Goal: Task Accomplishment & Management: Use online tool/utility

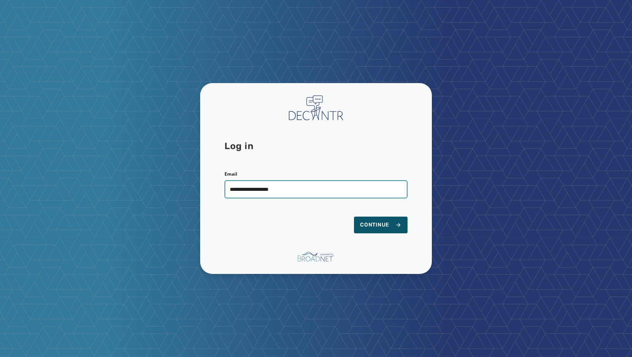
type input "**********"
click at [354, 217] on button "Continue" at bounding box center [381, 225] width 54 height 17
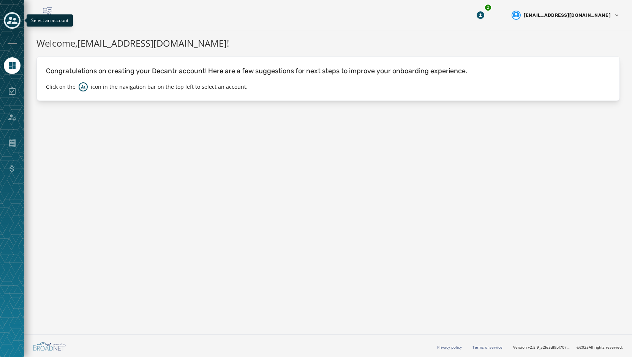
click at [14, 16] on icon "Toggle account select drawer" at bounding box center [12, 20] width 11 height 11
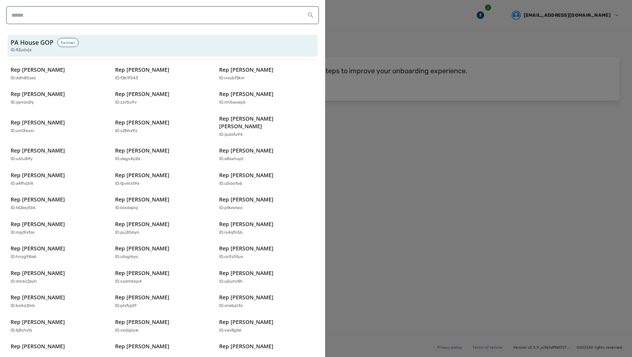
click at [536, 293] on div at bounding box center [316, 178] width 632 height 357
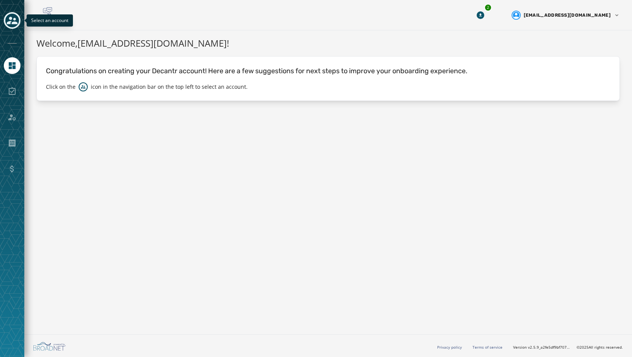
click at [11, 23] on icon "Toggle account select drawer" at bounding box center [12, 20] width 11 height 11
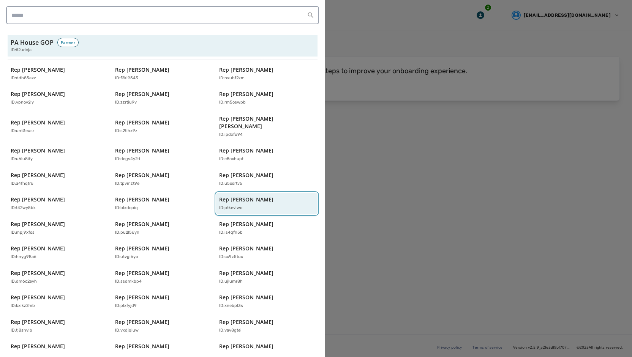
click at [250, 205] on div "ID: ptkevlwo" at bounding box center [263, 208] width 88 height 6
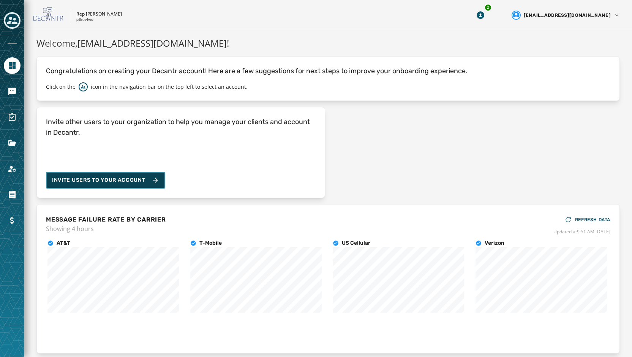
click at [101, 184] on button "Invite Users to your account" at bounding box center [105, 180] width 119 height 17
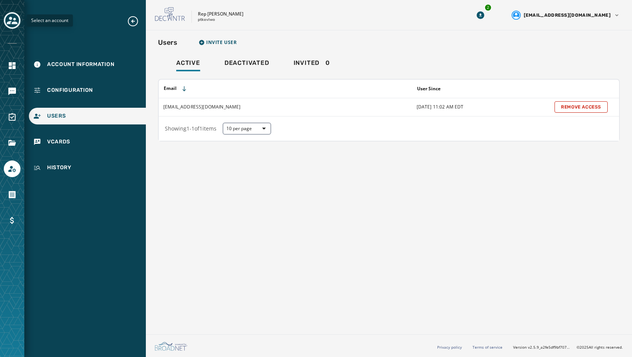
click at [10, 19] on icon "Toggle account select drawer" at bounding box center [12, 21] width 11 height 8
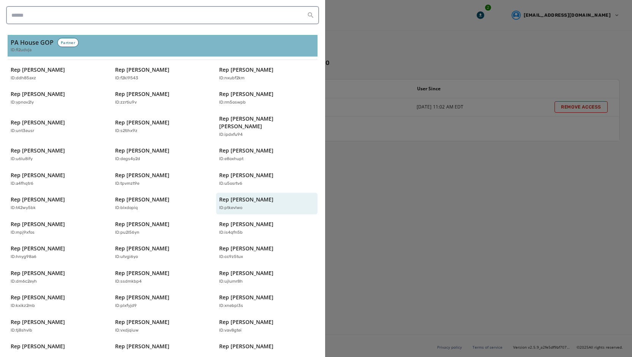
click at [29, 52] on span "ID: fi2udvja" at bounding box center [21, 50] width 21 height 6
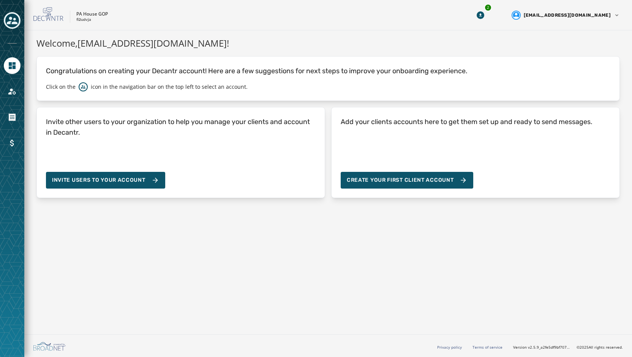
click at [13, 24] on icon "Toggle account select drawer" at bounding box center [12, 21] width 11 height 8
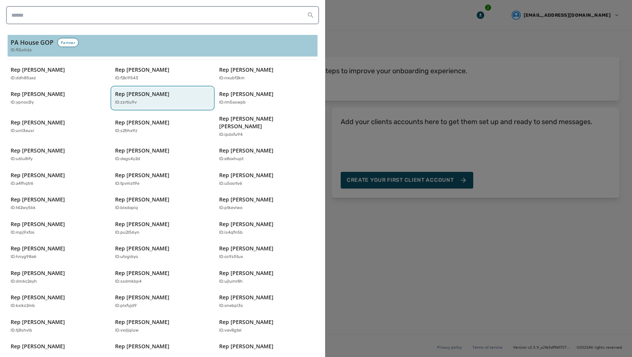
click at [126, 97] on p "Rep Brenda Pugh" at bounding box center [142, 94] width 54 height 8
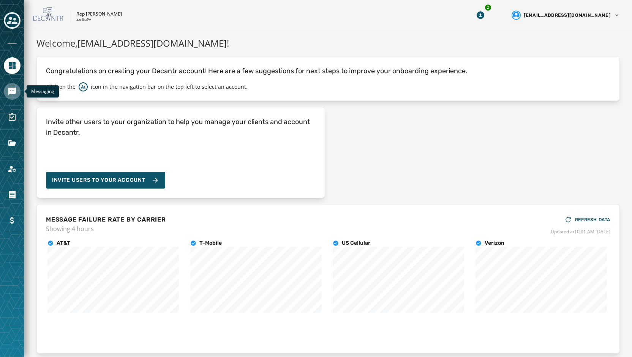
click at [12, 94] on icon "Navigate to Messaging" at bounding box center [12, 91] width 9 height 9
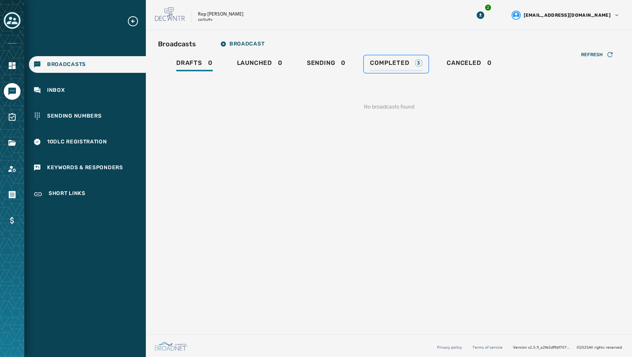
click at [379, 66] on span "Completed" at bounding box center [389, 63] width 39 height 8
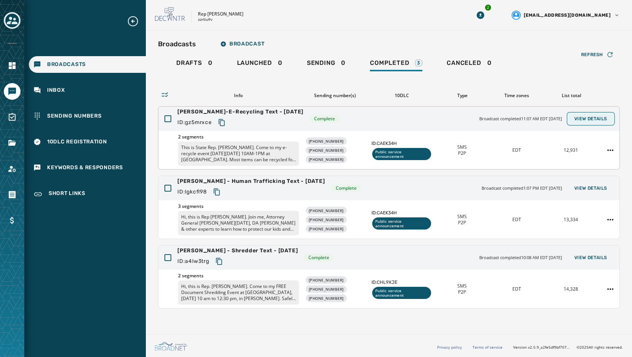
click at [603, 116] on span "View Details" at bounding box center [590, 119] width 33 height 6
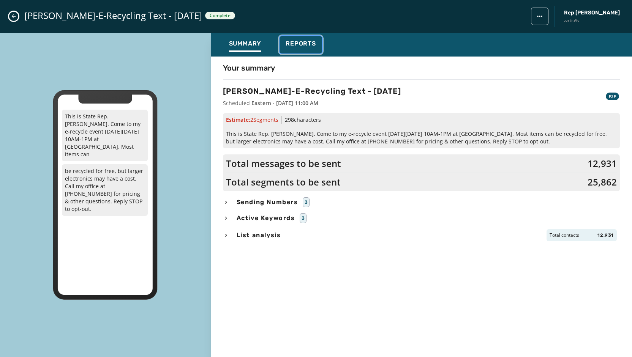
click at [307, 41] on span "Reports" at bounding box center [300, 44] width 30 height 8
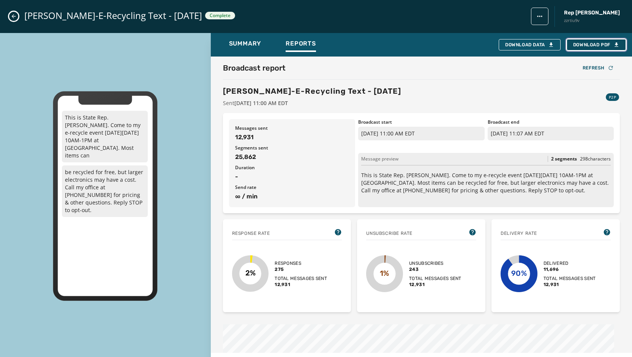
click at [607, 45] on span "Download PDF" at bounding box center [596, 45] width 46 height 6
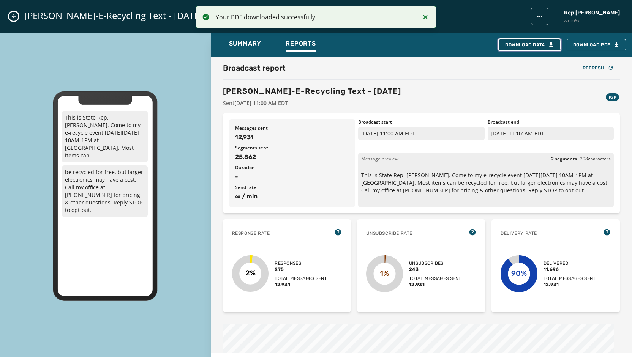
click at [534, 45] on div "Download Data" at bounding box center [529, 45] width 49 height 6
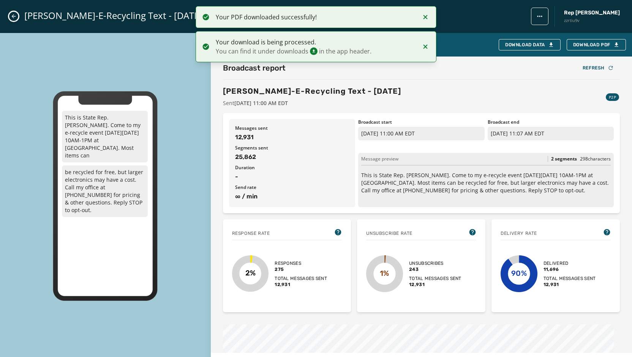
click at [10, 14] on button "Close admin drawer" at bounding box center [13, 16] width 9 height 9
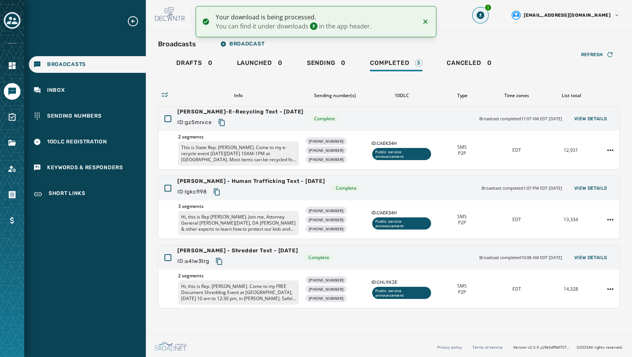
click at [487, 18] on button "3" at bounding box center [480, 15] width 14 height 14
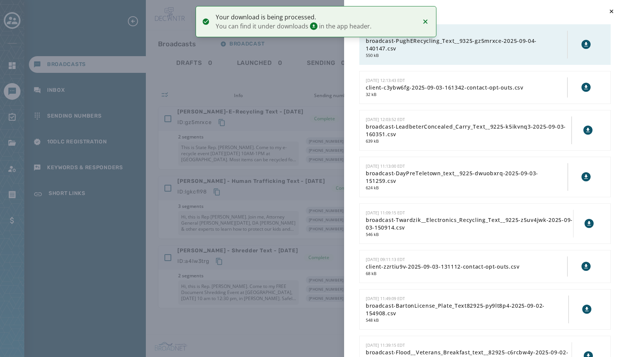
click at [583, 41] on icon at bounding box center [586, 44] width 6 height 6
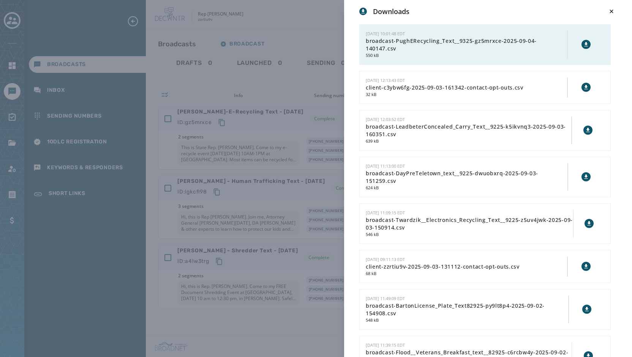
click at [275, 18] on div "Downloads 9/4/2025 - 10:01:48 EDT broadcast-PughERecycling_Text__9325-gz5mrxce-…" at bounding box center [316, 178] width 632 height 357
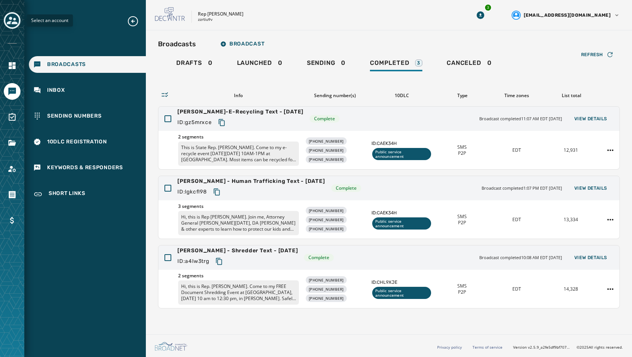
click at [16, 25] on icon "Toggle account select drawer" at bounding box center [12, 20] width 11 height 11
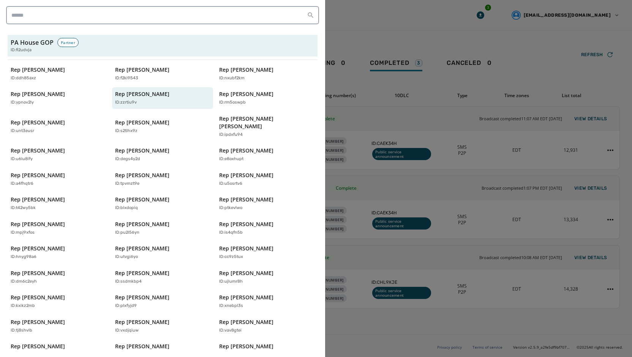
click at [22, 57] on div "PA House GOP Partner ID: fi2udvja Rep Aaron Bernstine ID: ddh85axz Rep Alec Ryn…" at bounding box center [163, 271] width 310 height 473
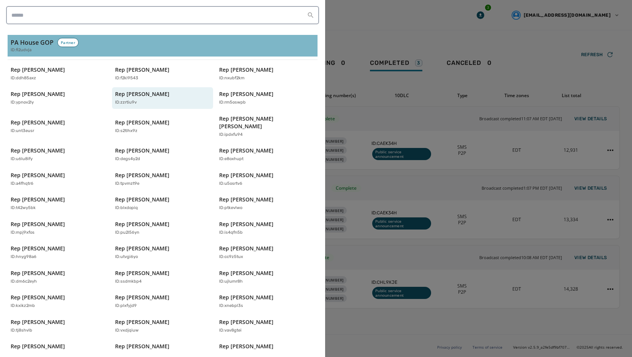
click at [24, 50] on span "ID: fi2udvja" at bounding box center [21, 50] width 21 height 6
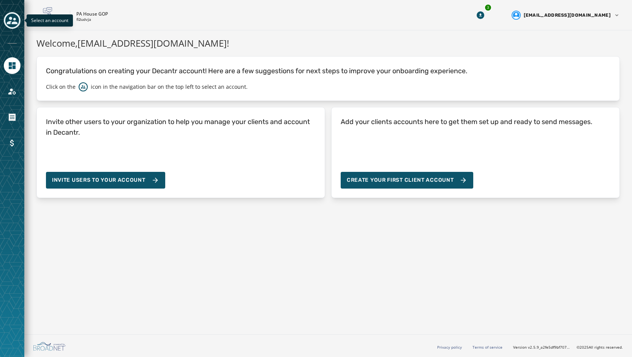
click at [8, 20] on icon "Toggle account select drawer" at bounding box center [12, 20] width 11 height 11
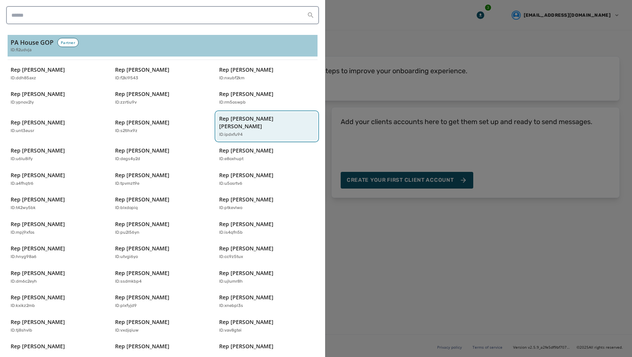
click at [238, 132] on p "ID: ipdxfu94" at bounding box center [231, 135] width 24 height 6
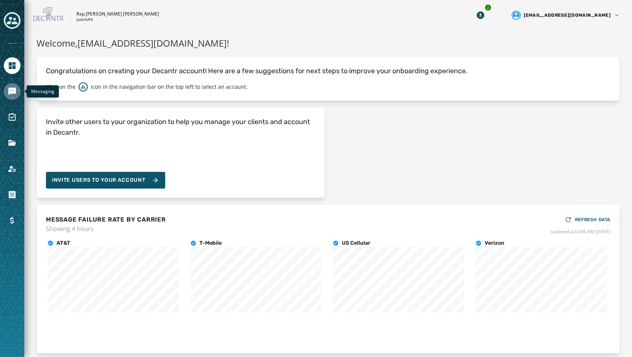
click at [8, 87] on icon "Navigate to Messaging" at bounding box center [12, 91] width 9 height 9
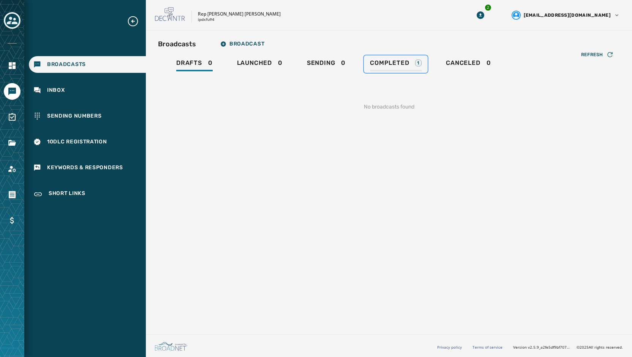
click at [383, 66] on div "Completed 1" at bounding box center [396, 65] width 52 height 12
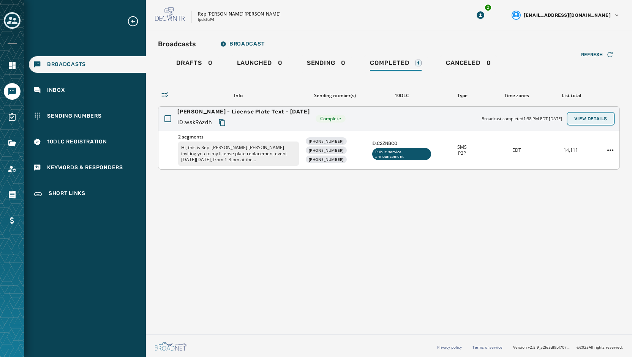
click at [597, 121] on span "View Details" at bounding box center [590, 119] width 33 height 6
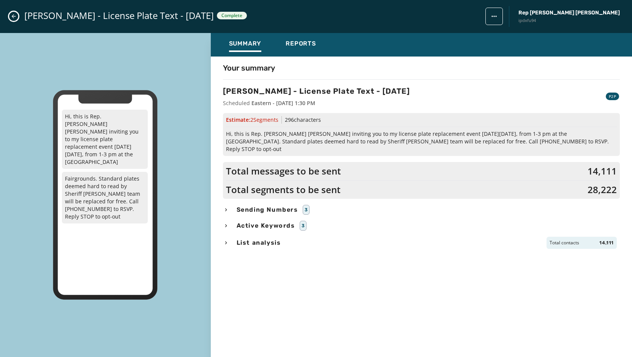
click at [19, 16] on div "Grimm-Krupa - License Plate Text - 9-3-25 Complete Rep Charity Grimm Krupa ipdx…" at bounding box center [316, 16] width 632 height 33
click at [17, 18] on button "Close admin drawer" at bounding box center [13, 16] width 9 height 9
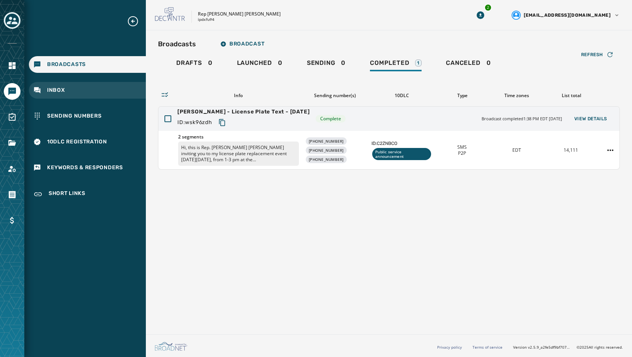
click at [57, 88] on span "Inbox" at bounding box center [56, 91] width 18 height 8
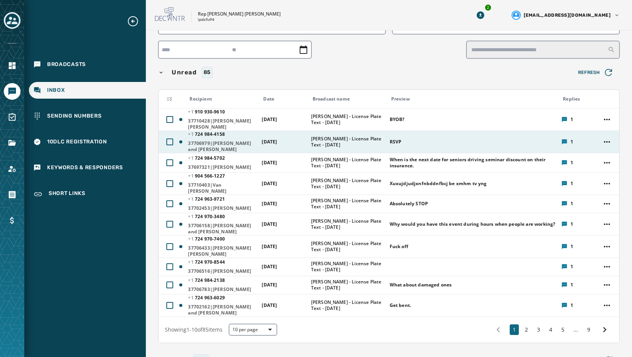
scroll to position [76, 0]
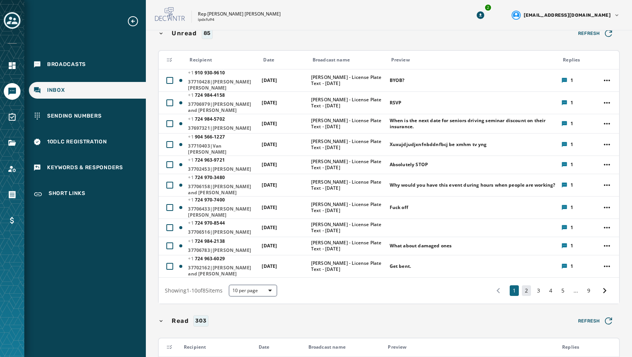
click at [522, 296] on button "2" at bounding box center [526, 290] width 9 height 11
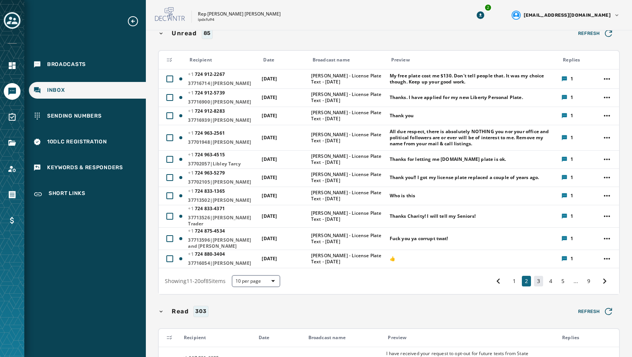
click at [534, 276] on button "3" at bounding box center [538, 281] width 9 height 11
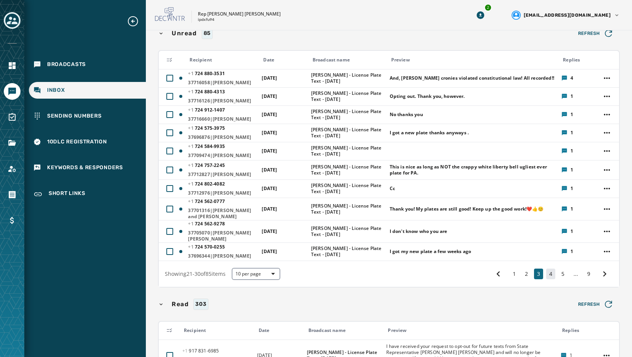
click at [549, 275] on button "4" at bounding box center [550, 274] width 9 height 11
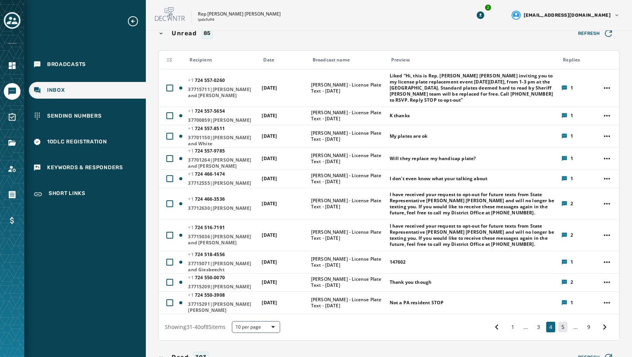
click at [558, 322] on button "5" at bounding box center [562, 327] width 9 height 11
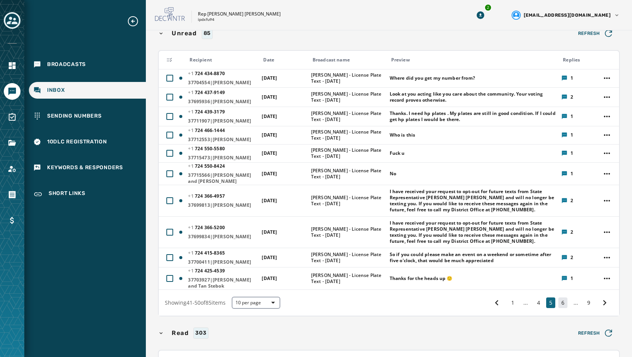
click at [558, 308] on button "6" at bounding box center [562, 303] width 9 height 11
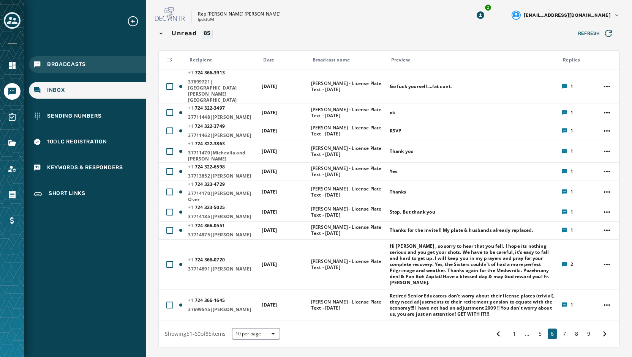
click at [55, 65] on span "Broadcasts" at bounding box center [66, 65] width 39 height 8
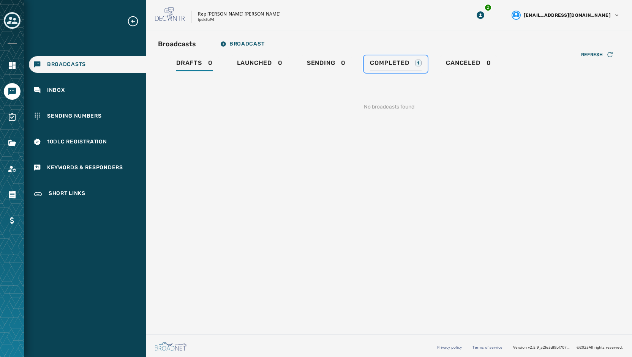
click at [393, 63] on span "Completed" at bounding box center [389, 63] width 39 height 8
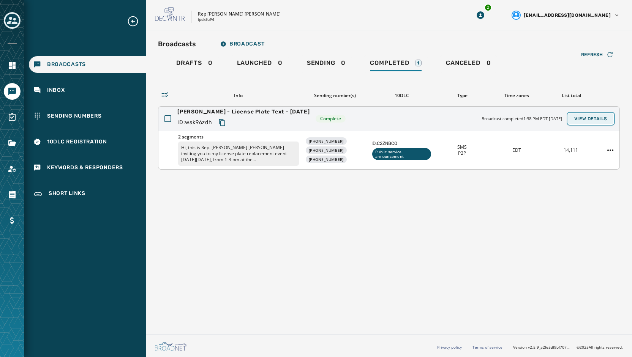
click at [605, 120] on span "View Details" at bounding box center [590, 119] width 33 height 6
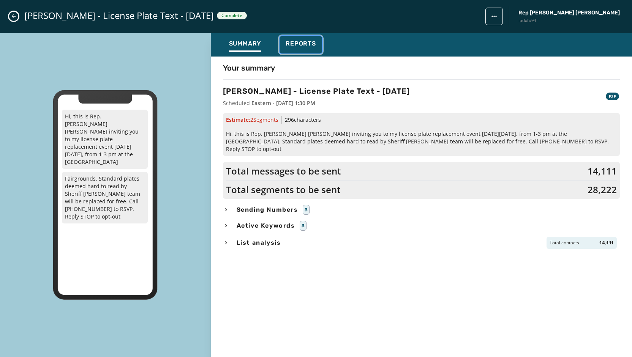
click at [296, 44] on span "Reports" at bounding box center [300, 44] width 30 height 8
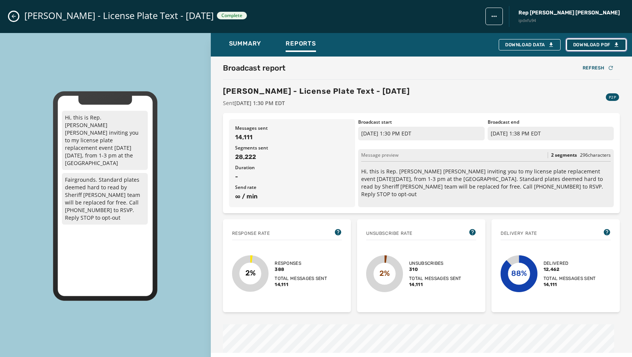
click at [590, 48] on button "Download PDF" at bounding box center [595, 44] width 59 height 11
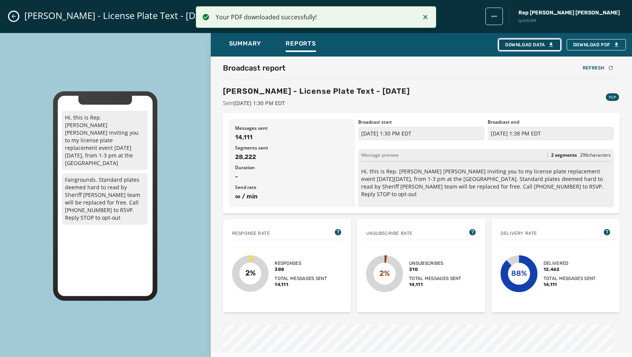
click at [530, 44] on div "Download Data" at bounding box center [529, 45] width 49 height 6
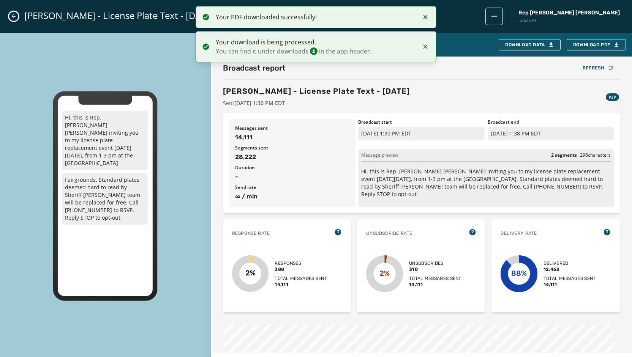
click at [15, 16] on icon "Close admin drawer" at bounding box center [14, 16] width 6 height 6
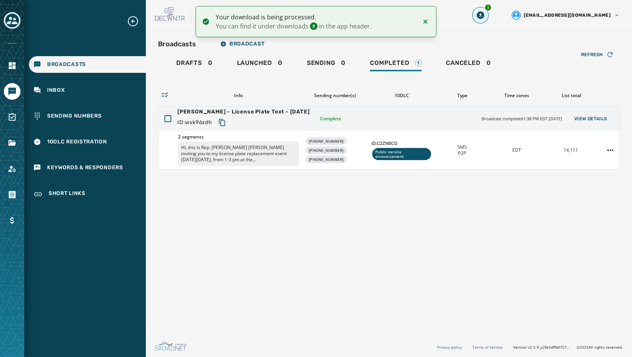
click at [484, 15] on icon "Download Menu" at bounding box center [480, 15] width 8 height 8
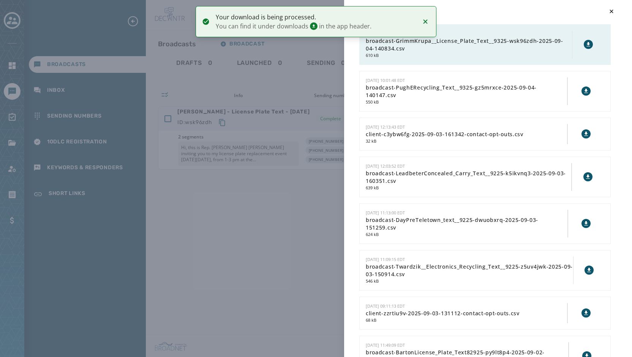
click at [587, 44] on icon at bounding box center [588, 44] width 3 height 4
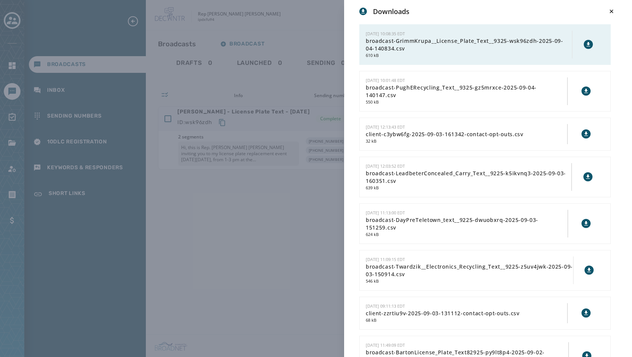
click at [268, 282] on div "Downloads 9/4/2025 - 10:08:35 EDT broadcast-GrimmKrupa__License_Plate_Text__932…" at bounding box center [316, 178] width 632 height 357
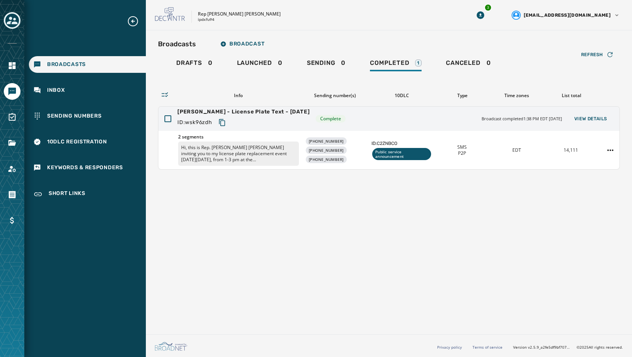
click at [12, 28] on button "Toggle account select drawer" at bounding box center [12, 20] width 17 height 17
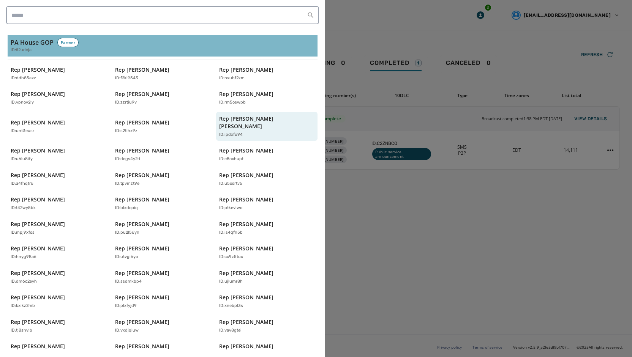
click at [30, 44] on h3 "PA House GOP" at bounding box center [32, 42] width 43 height 9
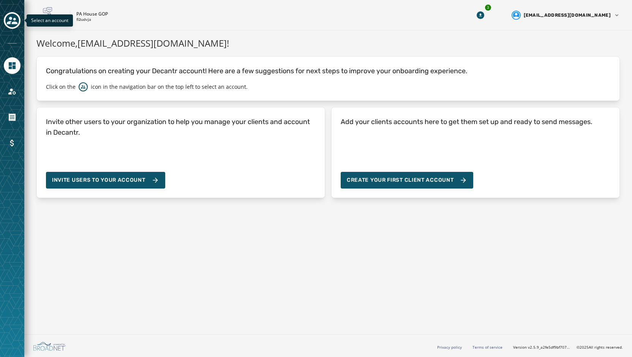
click at [7, 16] on icon "Toggle account select drawer" at bounding box center [12, 20] width 11 height 11
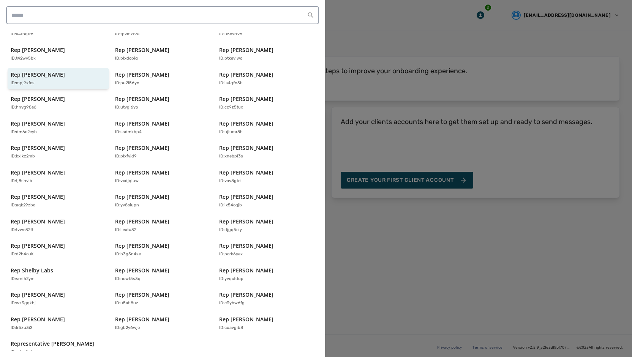
scroll to position [150, 0]
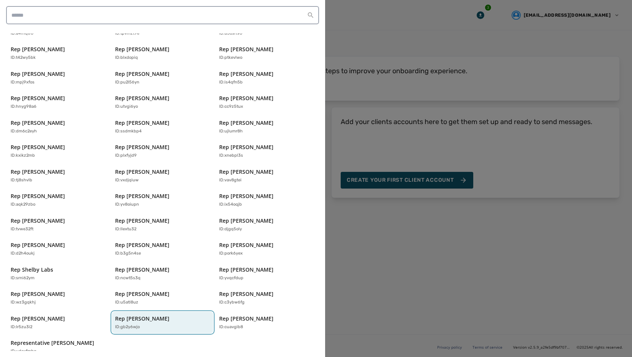
click at [118, 315] on div "Rep Tom Mehaffie ID: gb2y6wjo" at bounding box center [159, 323] width 88 height 16
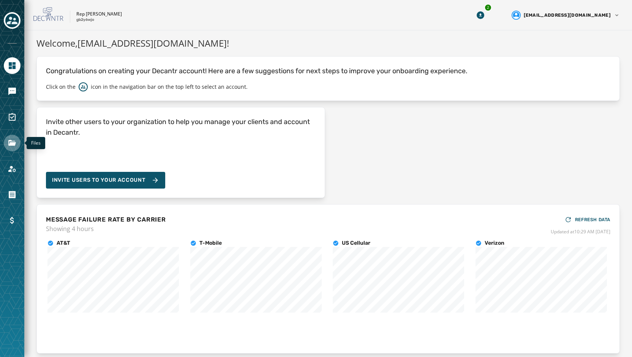
click at [16, 145] on icon "Navigate to Files" at bounding box center [12, 143] width 9 height 9
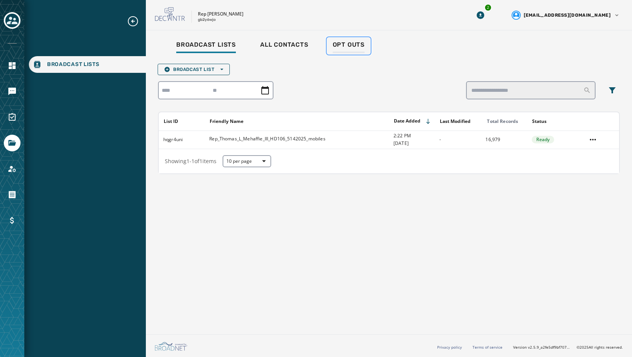
click at [355, 48] on span "Opt Outs" at bounding box center [349, 45] width 32 height 8
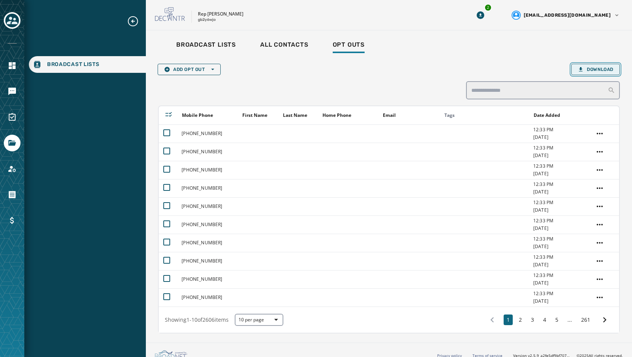
click at [592, 72] on span "Download" at bounding box center [595, 69] width 36 height 6
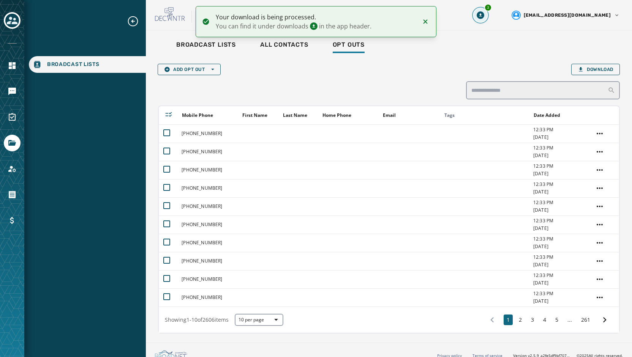
click at [484, 17] on icon "Download Menu" at bounding box center [480, 15] width 8 height 8
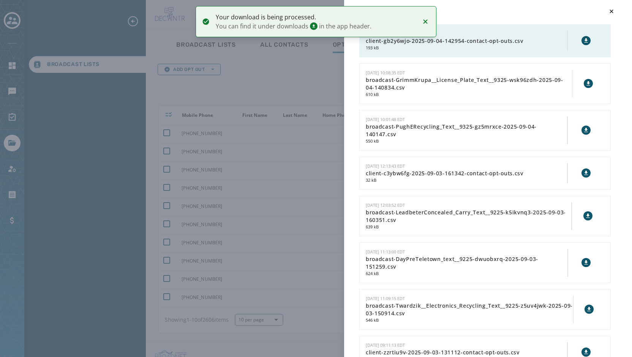
click at [583, 40] on icon at bounding box center [586, 41] width 6 height 6
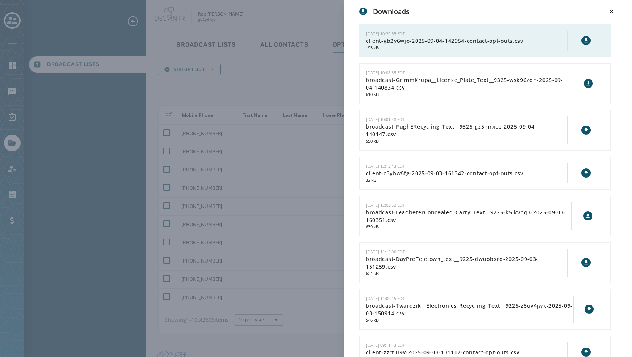
click at [325, 91] on div "Downloads 9/4/2025 - 10:29:55 EDT client-gb2y6wjo-2025-09-04-142954-contact-opt…" at bounding box center [316, 178] width 632 height 357
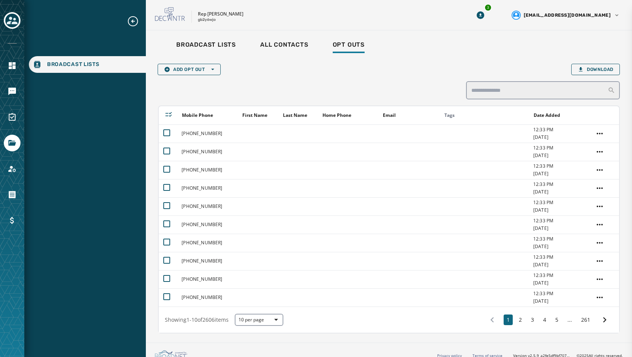
click at [203, 47] on div "Downloads 9/4/2025 - 10:29:55 EDT client-gb2y6wjo-2025-09-04-142954-contact-opt…" at bounding box center [316, 178] width 632 height 357
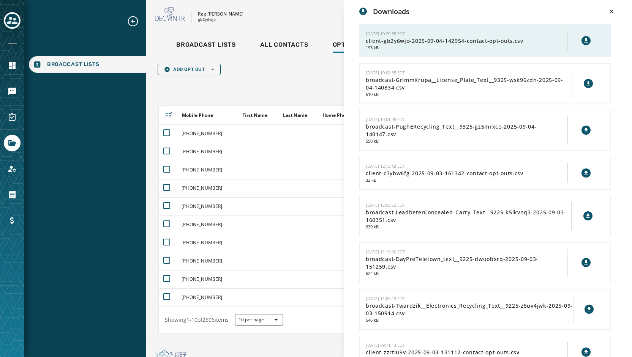
click at [202, 44] on div "Downloads 9/4/2025 - 10:29:55 EDT client-gb2y6wjo-2025-09-04-142954-contact-opt…" at bounding box center [316, 178] width 632 height 357
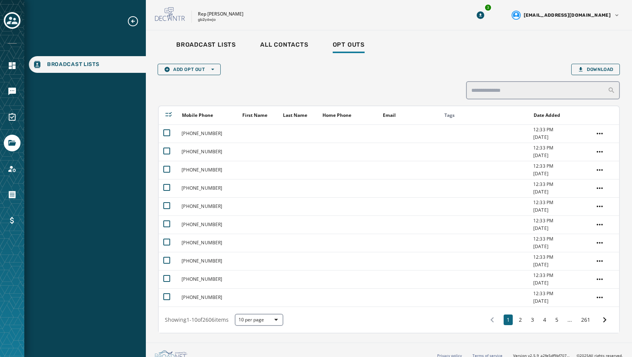
click at [296, 83] on div "Add Opt Out Open options Download Mobile Phone First Name Last Name Home Phone …" at bounding box center [389, 199] width 462 height 270
click at [221, 45] on span "Broadcast Lists" at bounding box center [206, 45] width 60 height 8
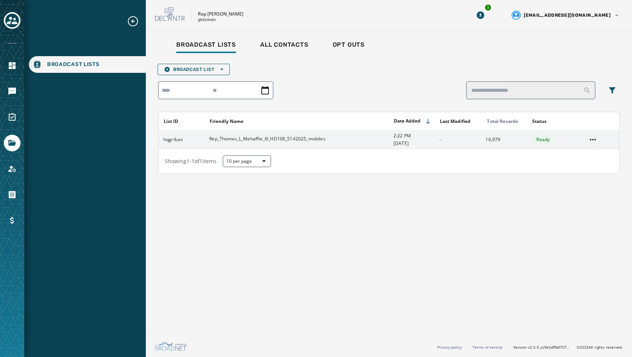
click at [589, 140] on html "Broadcast Lists Skip To Main Content Rep Tom Mehaffie gb2y6wjo 3 spugh@pahouseg…" at bounding box center [316, 178] width 632 height 357
click at [585, 168] on div "Delete list" at bounding box center [593, 167] width 34 height 12
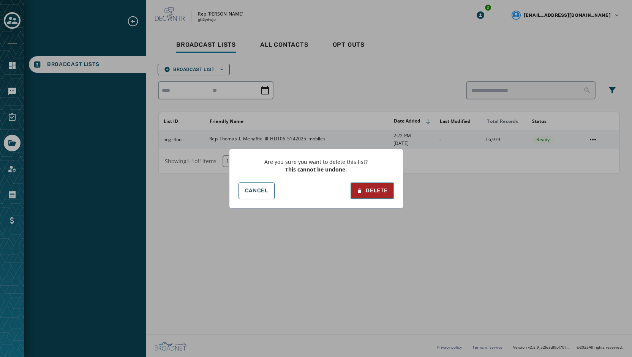
click at [390, 193] on button "Delete" at bounding box center [371, 191] width 43 height 17
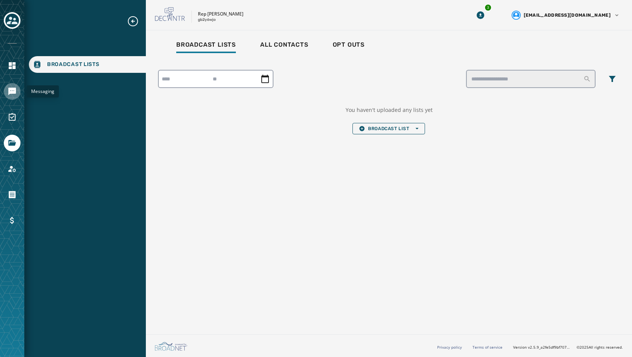
click at [14, 90] on icon "Navigate to Messaging" at bounding box center [12, 91] width 9 height 9
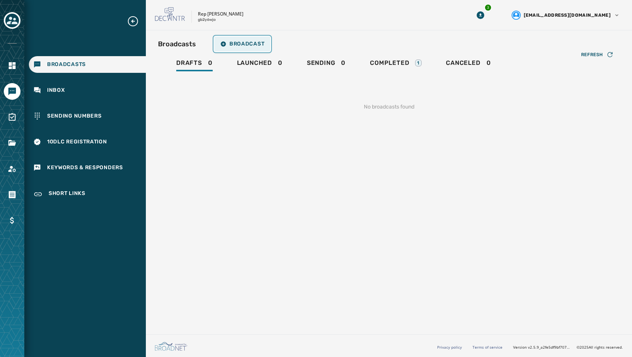
click at [236, 39] on button "Broadcast" at bounding box center [242, 43] width 56 height 15
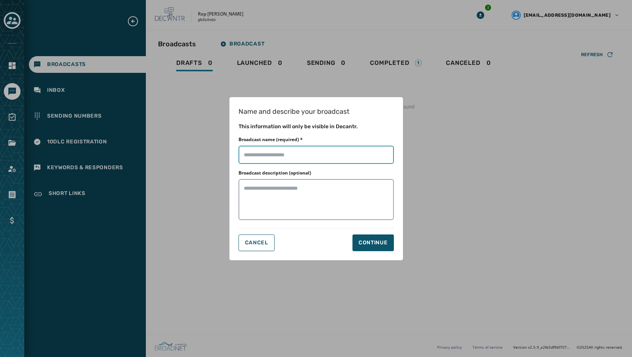
click at [286, 160] on input "Broadcast name (required) *" at bounding box center [315, 155] width 155 height 18
type input "**********"
click at [372, 248] on button "Continue" at bounding box center [372, 243] width 41 height 17
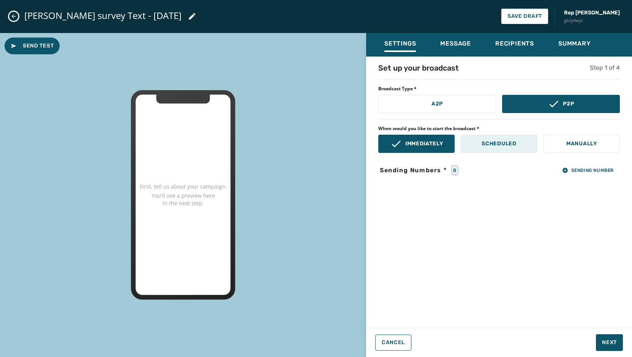
click at [493, 141] on p "Scheduled" at bounding box center [498, 144] width 35 height 8
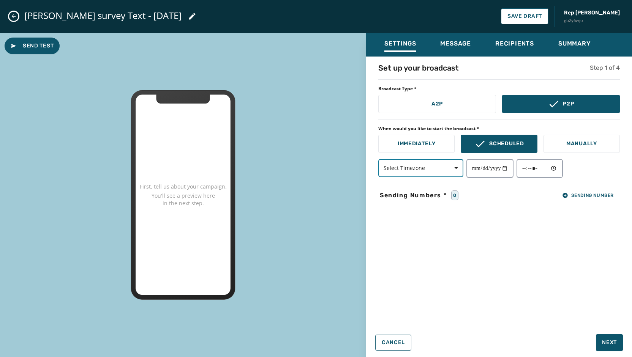
click at [460, 172] on span "button" at bounding box center [453, 168] width 18 height 15
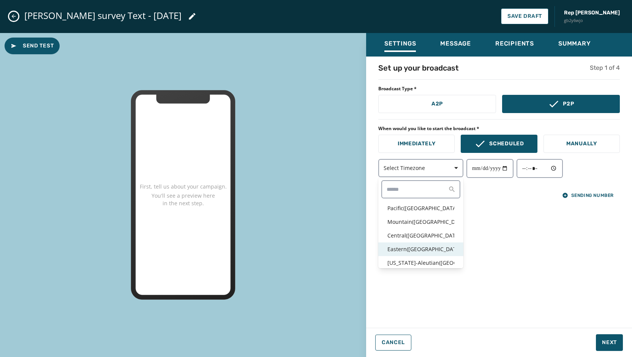
click at [412, 249] on p "Eastern ( USA / Canada )" at bounding box center [420, 250] width 67 height 8
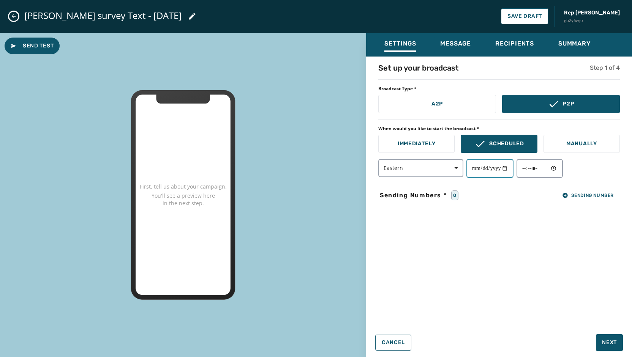
click at [510, 169] on input "date" at bounding box center [489, 168] width 47 height 19
type input "**********"
click at [557, 170] on input "time" at bounding box center [539, 168] width 46 height 19
type input "*****"
click at [610, 176] on div "**********" at bounding box center [498, 168] width 241 height 19
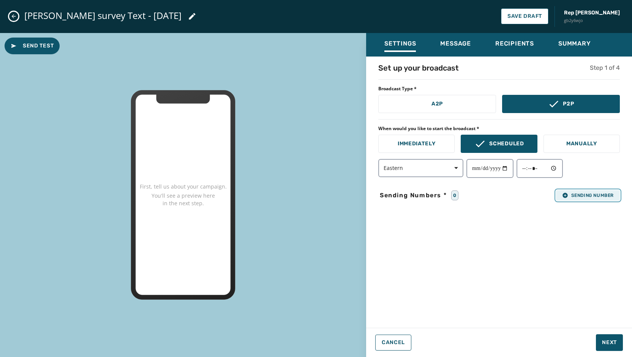
click at [599, 193] on span "Sending Number" at bounding box center [588, 195] width 52 height 6
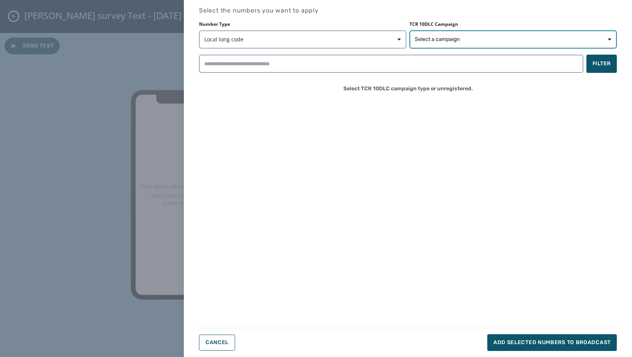
click at [582, 48] on button "Select a campaign" at bounding box center [512, 39] width 207 height 18
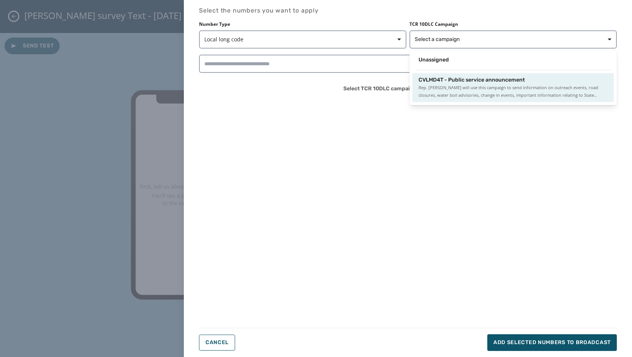
click at [493, 77] on span "CVLMD4T - Public service announcement" at bounding box center [471, 80] width 106 height 8
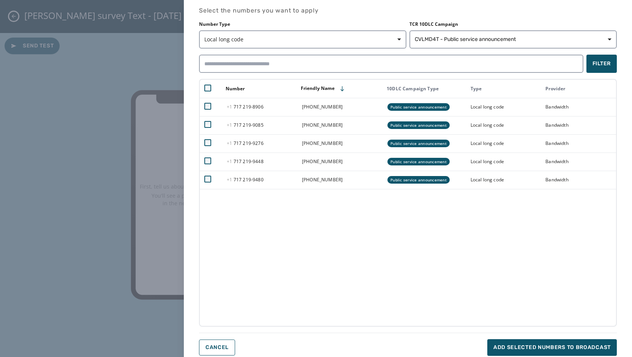
click at [413, 272] on div "Number Friendly Name 10DLC Campaign Type Type Provider +1 717 219 - 8906 +1 717…" at bounding box center [408, 203] width 418 height 248
click at [536, 348] on span "Add selected numbers to broadcast" at bounding box center [551, 348] width 117 height 8
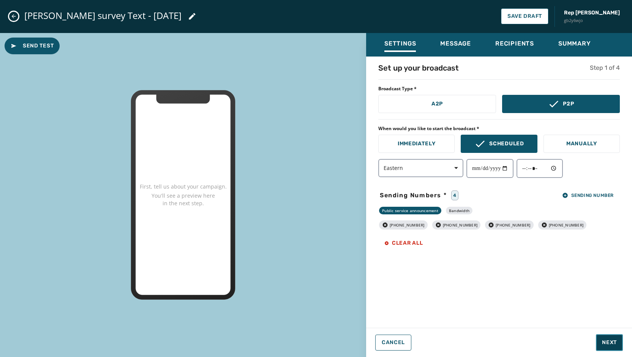
click at [610, 342] on span "Next" at bounding box center [609, 343] width 15 height 8
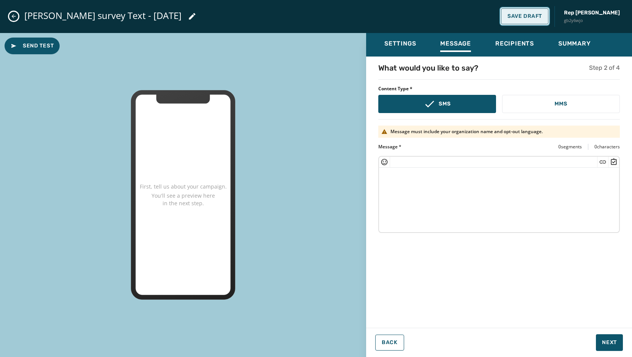
click at [547, 22] on button "Save Draft" at bounding box center [524, 16] width 47 height 16
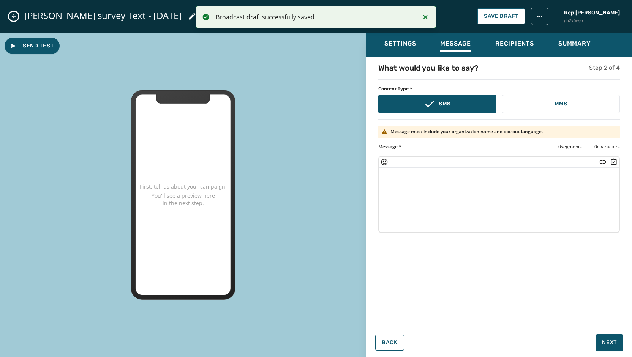
click at [13, 16] on icon "Close admin drawer" at bounding box center [14, 16] width 6 height 6
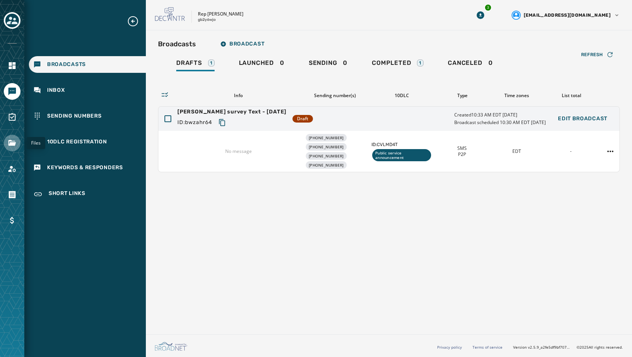
click at [9, 148] on link "Navigate to Files" at bounding box center [12, 143] width 17 height 17
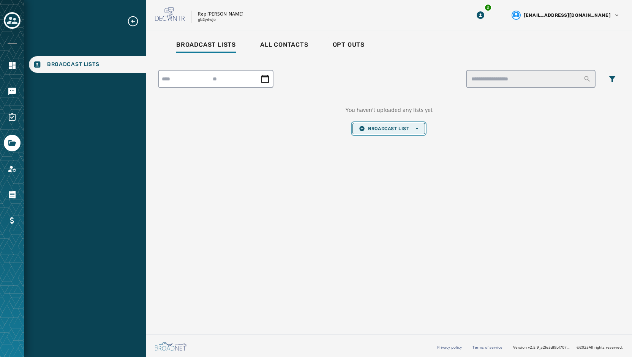
click at [399, 128] on span "Broadcast List Open options" at bounding box center [388, 129] width 59 height 6
click at [391, 141] on span "Upload List" at bounding box center [388, 140] width 59 height 6
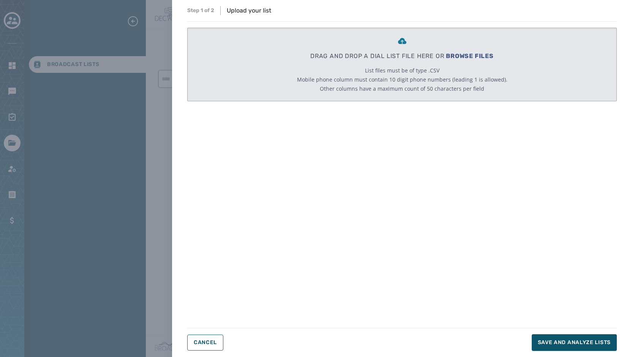
click at [468, 51] on div "DRAG AND DROP A DIAL LIST FILE HERE OR BROWSE FILES List files must be of type …" at bounding box center [402, 64] width 210 height 73
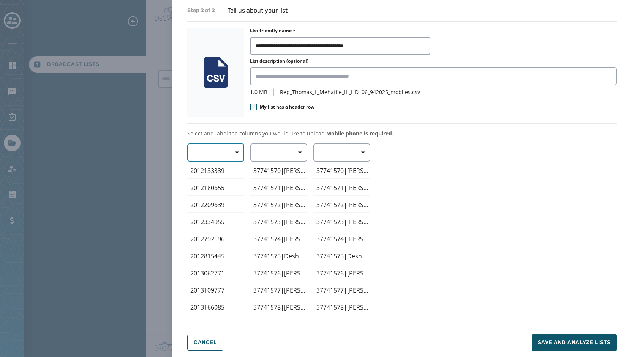
click at [239, 156] on span "button" at bounding box center [234, 152] width 18 height 15
click at [232, 173] on div "Mobile Phone" at bounding box center [213, 170] width 53 height 14
click at [297, 153] on span "button" at bounding box center [297, 152] width 18 height 15
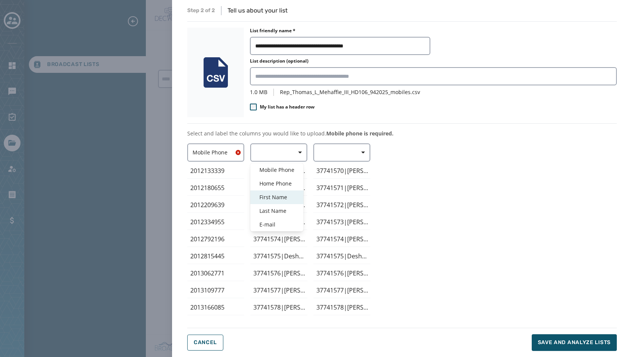
click at [280, 194] on span "First Name" at bounding box center [276, 198] width 35 height 8
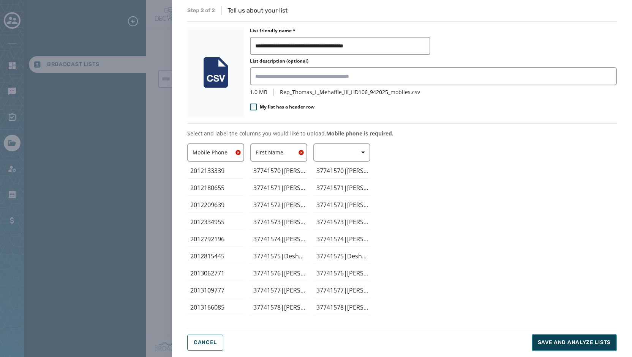
click at [566, 344] on span "Save and analyze lists" at bounding box center [574, 343] width 73 height 8
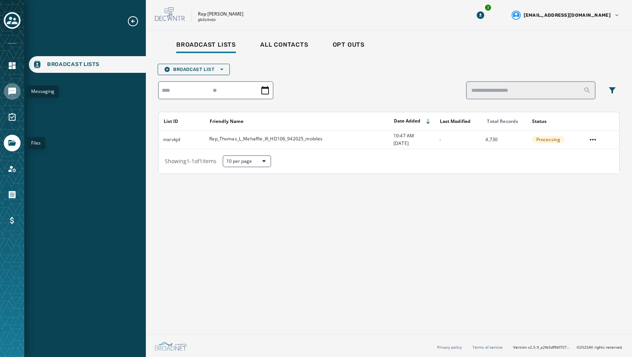
click at [14, 98] on link "Navigate to Messaging" at bounding box center [12, 91] width 17 height 17
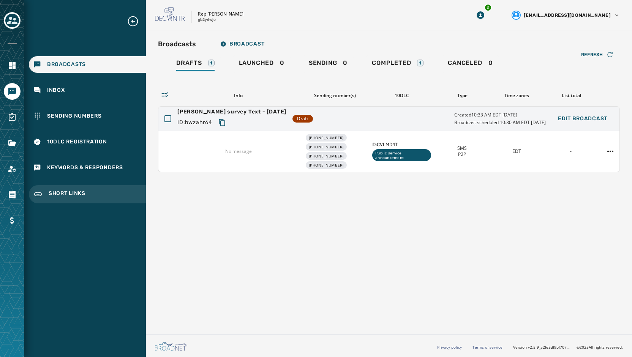
click at [62, 190] on span "Short Links" at bounding box center [67, 194] width 37 height 9
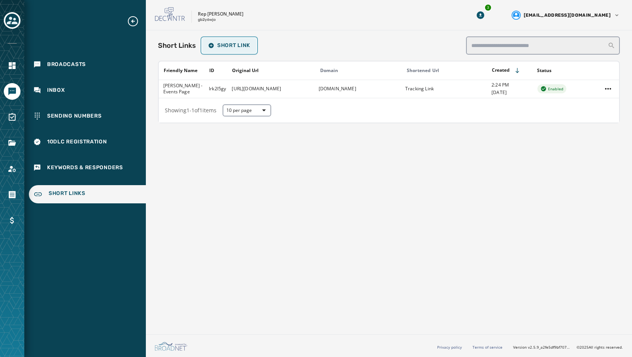
click at [226, 47] on span "Short Link" at bounding box center [229, 46] width 42 height 6
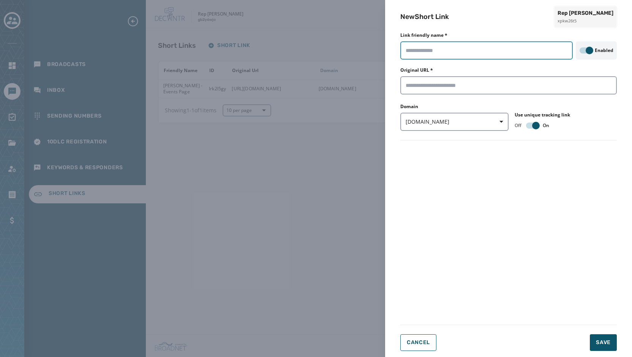
click at [420, 52] on input "Link friendly name *" at bounding box center [486, 50] width 172 height 18
type input "**********"
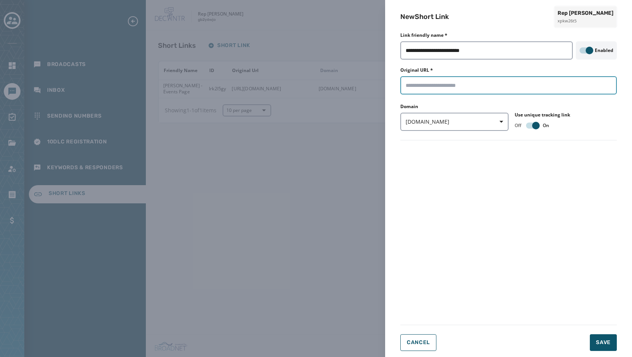
click at [431, 80] on input "Original URL *" at bounding box center [508, 85] width 216 height 18
paste input "**********"
type input "**********"
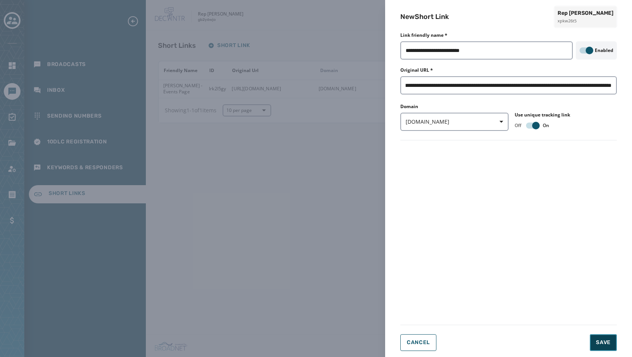
click at [603, 343] on span "Save" at bounding box center [603, 343] width 15 height 8
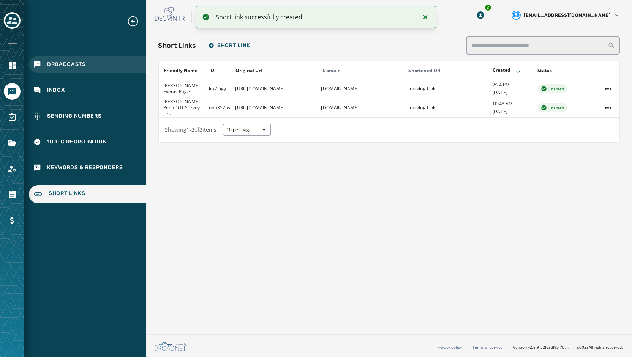
click at [64, 63] on span "Broadcasts" at bounding box center [66, 65] width 39 height 8
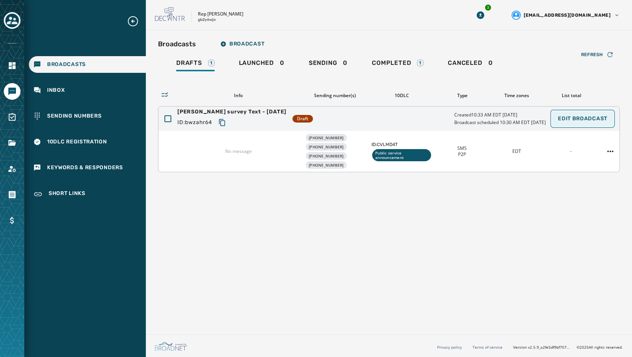
click at [574, 120] on span "Edit Broadcast" at bounding box center [582, 119] width 49 height 6
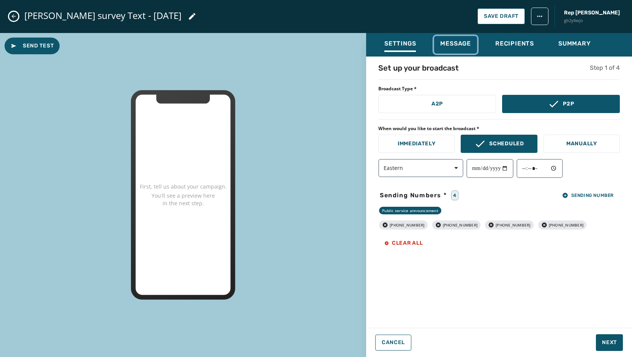
click at [444, 46] on span "Message" at bounding box center [455, 44] width 31 height 8
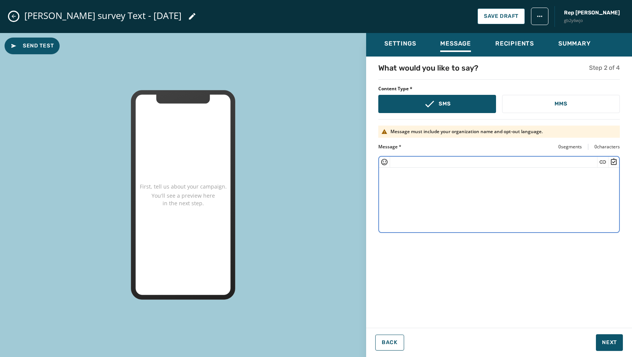
click at [425, 189] on textarea at bounding box center [499, 199] width 240 height 62
paste textarea "**********"
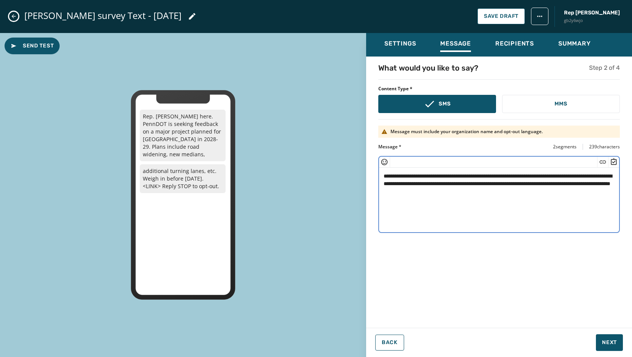
drag, startPoint x: 490, startPoint y: 190, endPoint x: 473, endPoint y: 190, distance: 16.7
click at [473, 190] on textarea "**********" at bounding box center [499, 199] width 240 height 62
click at [599, 160] on icon "Insert Short Link" at bounding box center [603, 162] width 8 height 8
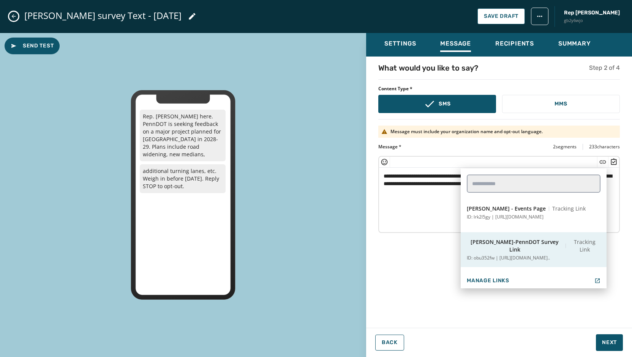
click at [511, 244] on span "Mehaffie-PennDOT Survey Link" at bounding box center [515, 245] width 96 height 15
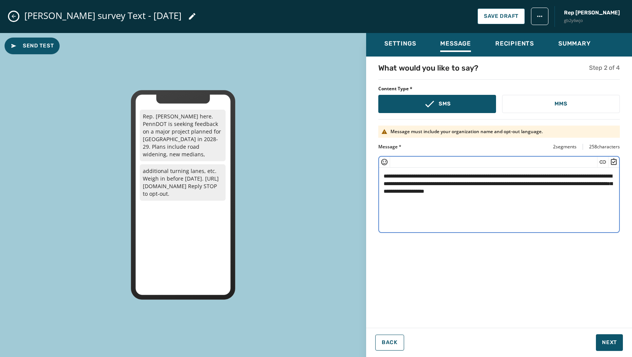
click at [604, 191] on textarea "**********" at bounding box center [499, 199] width 240 height 62
click at [471, 191] on textarea "**********" at bounding box center [499, 199] width 240 height 62
click at [610, 192] on textarea "**********" at bounding box center [499, 199] width 240 height 62
type textarea "**********"
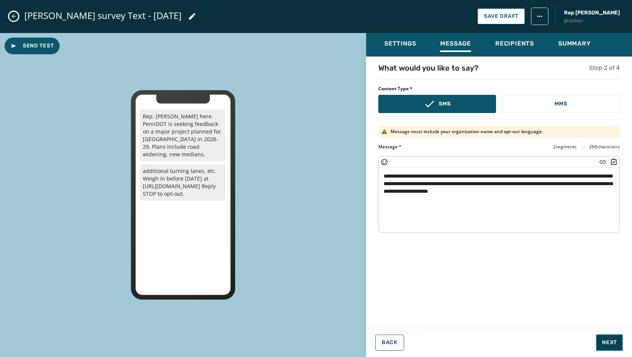
click at [607, 343] on span "Next" at bounding box center [609, 343] width 15 height 8
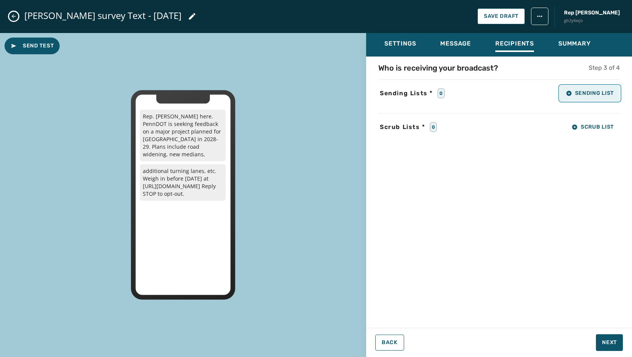
click at [603, 97] on button "Sending List" at bounding box center [590, 93] width 60 height 15
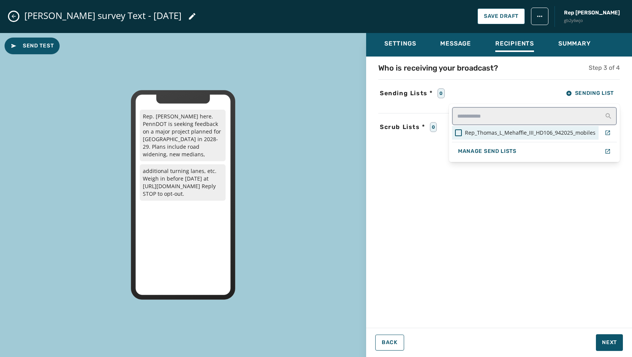
click at [470, 136] on span "Rep_Thomas_L_Mehaffie_III_HD106_942025_mobiles" at bounding box center [530, 133] width 131 height 8
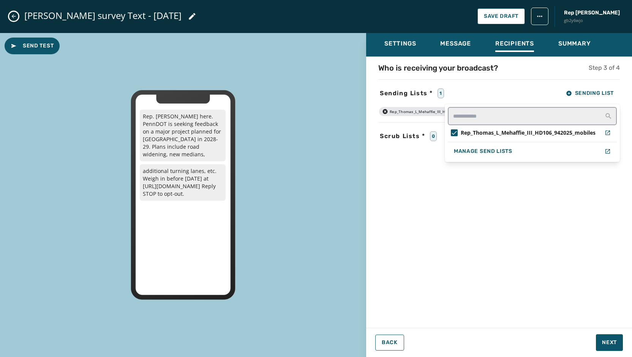
click at [530, 222] on div "Who is receiving your broadcast? Step 3 of 4 Sending Lists * 1 Sending List Rep…" at bounding box center [499, 190] width 266 height 255
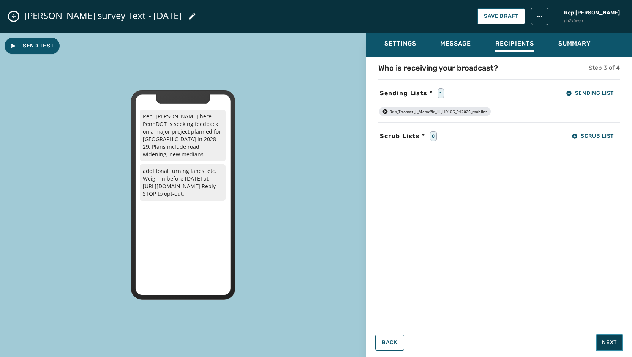
click at [609, 342] on span "Next" at bounding box center [609, 343] width 15 height 8
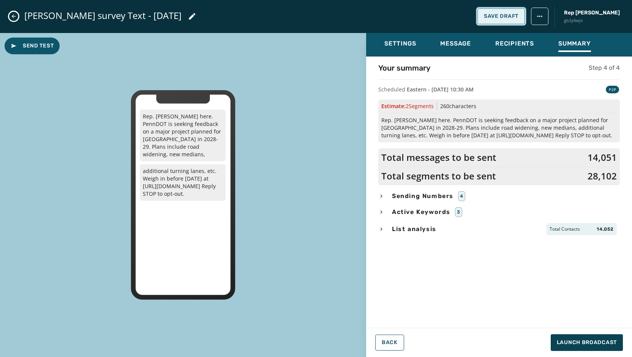
click at [510, 19] on span "Save Draft" at bounding box center [501, 16] width 35 height 6
click at [13, 16] on icon "Close admin drawer" at bounding box center [14, 16] width 4 height 4
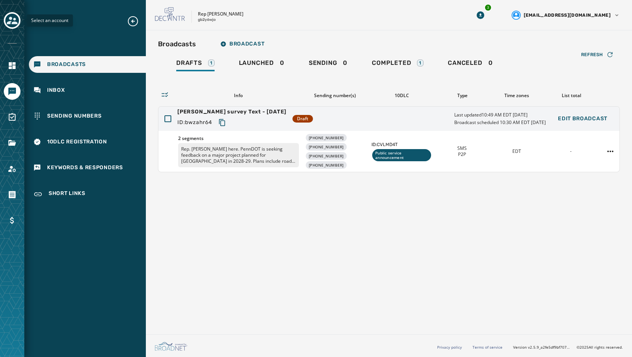
click at [11, 23] on icon "Toggle account select drawer" at bounding box center [12, 20] width 11 height 11
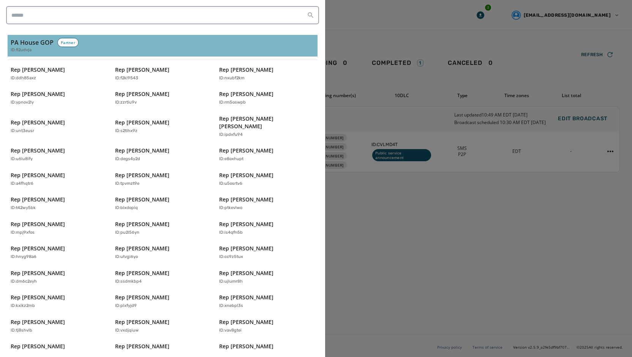
click at [22, 50] on span "ID: fi2udvja" at bounding box center [21, 50] width 21 height 6
